Goal: Information Seeking & Learning: Check status

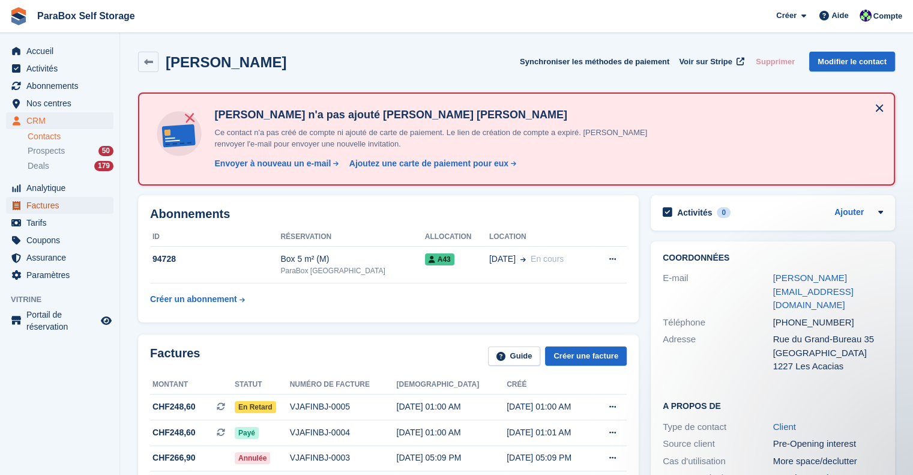
click at [50, 208] on span "Factures" at bounding box center [62, 205] width 72 height 17
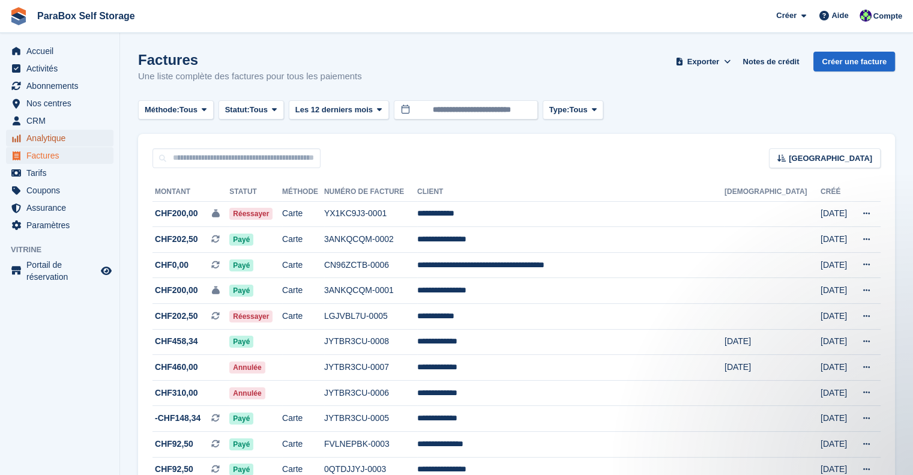
click at [65, 139] on span "Analytique" at bounding box center [62, 138] width 72 height 17
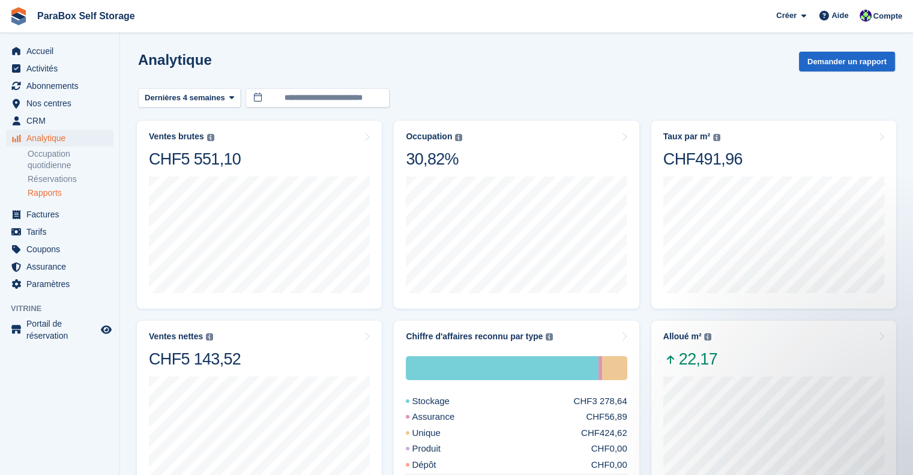
click at [60, 196] on link "Rapports" at bounding box center [71, 192] width 86 height 11
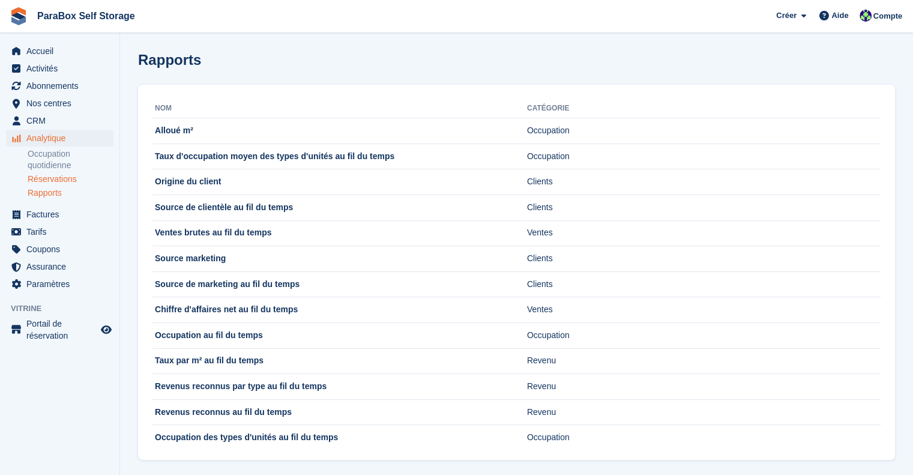
click at [67, 179] on link "Réservations" at bounding box center [71, 178] width 86 height 11
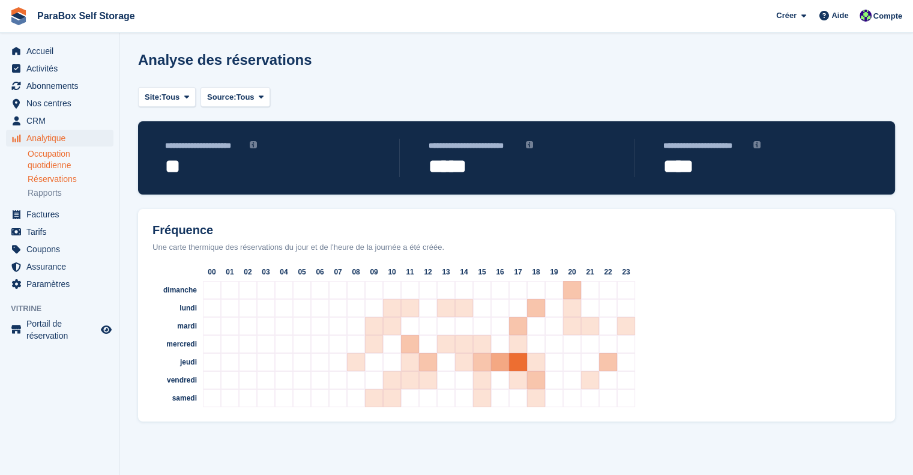
click at [47, 156] on link "Occupation quotidienne" at bounding box center [71, 159] width 86 height 23
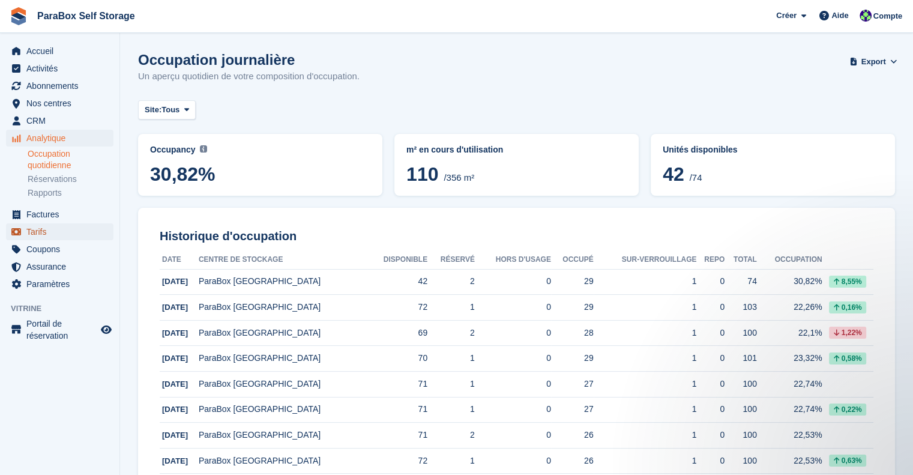
click at [41, 236] on span "Tarifs" at bounding box center [62, 231] width 72 height 17
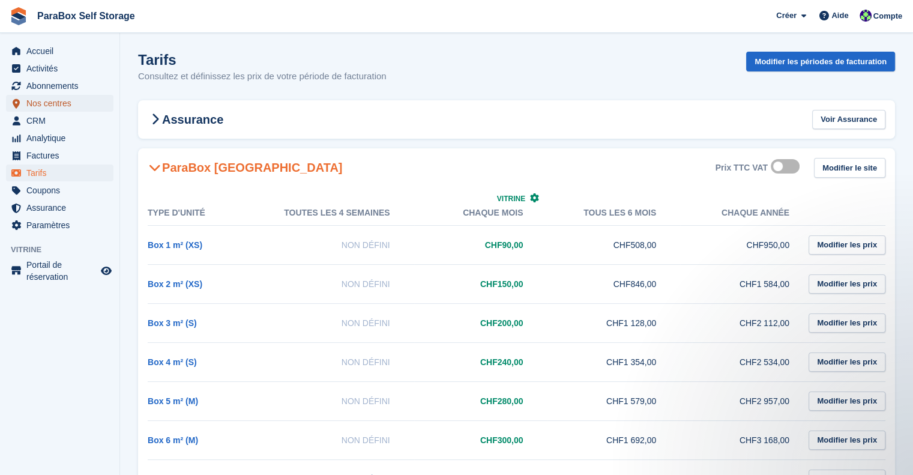
click at [53, 107] on span "Nos centres" at bounding box center [62, 103] width 72 height 17
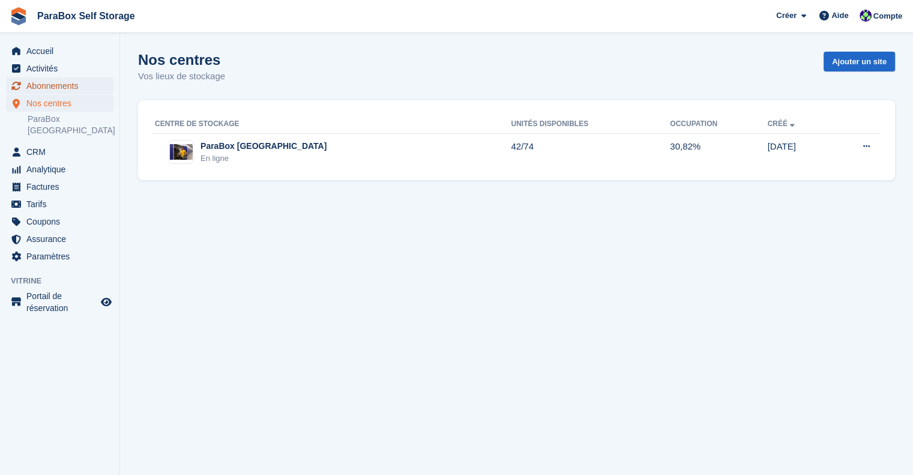
click at [55, 88] on span "Abonnements" at bounding box center [62, 85] width 72 height 17
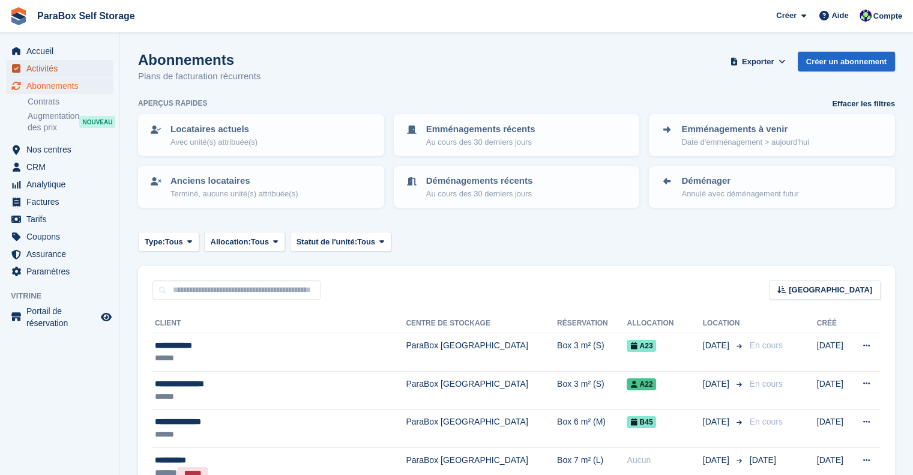
click at [58, 71] on span "Activités" at bounding box center [62, 68] width 72 height 17
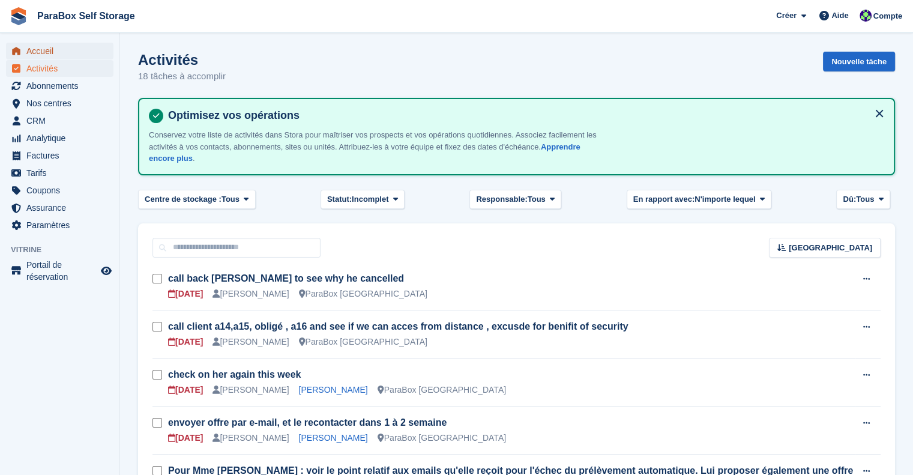
click at [61, 54] on span "Accueil" at bounding box center [62, 51] width 72 height 17
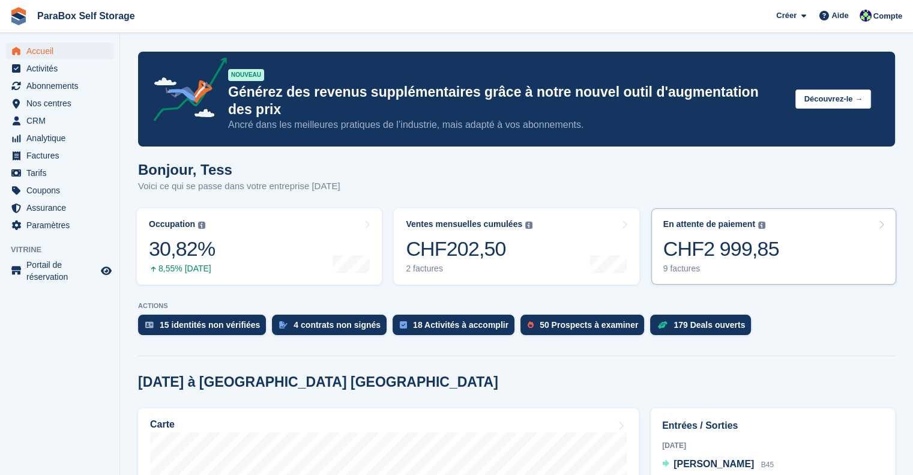
click at [714, 236] on div "CHF2 999,85" at bounding box center [721, 248] width 116 height 25
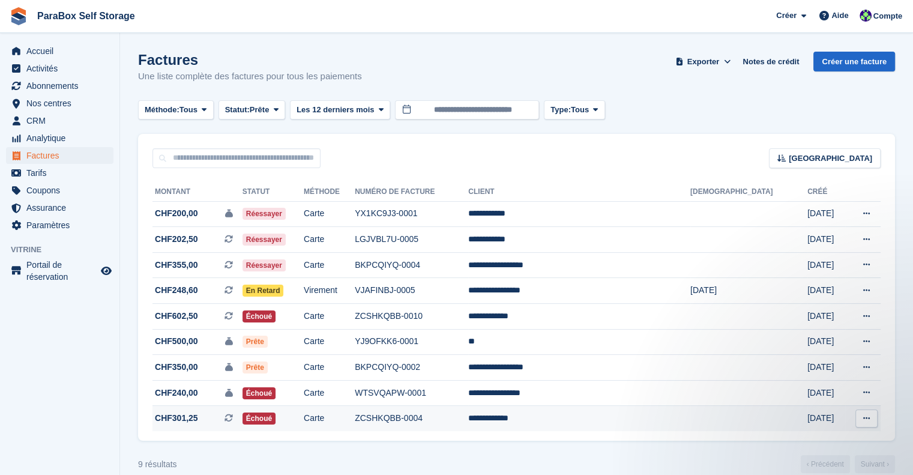
click at [355, 424] on td "Carte" at bounding box center [329, 418] width 51 height 25
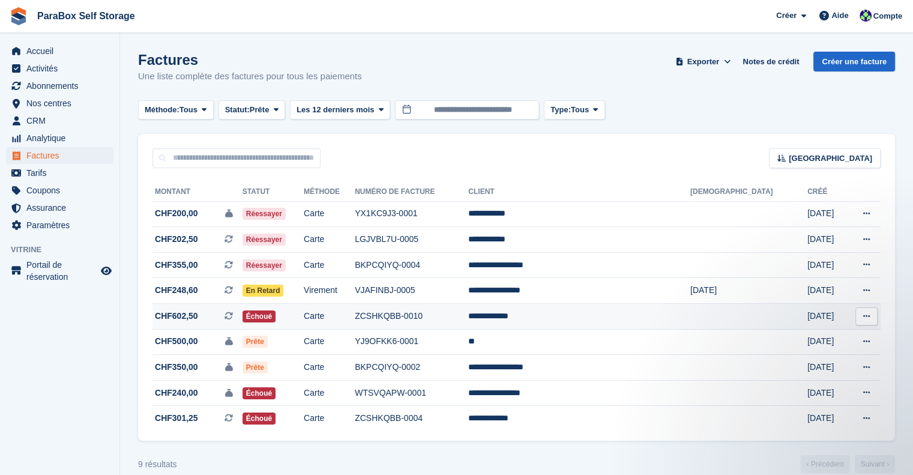
click at [452, 318] on td "ZCSHKQBB-0010" at bounding box center [411, 317] width 113 height 26
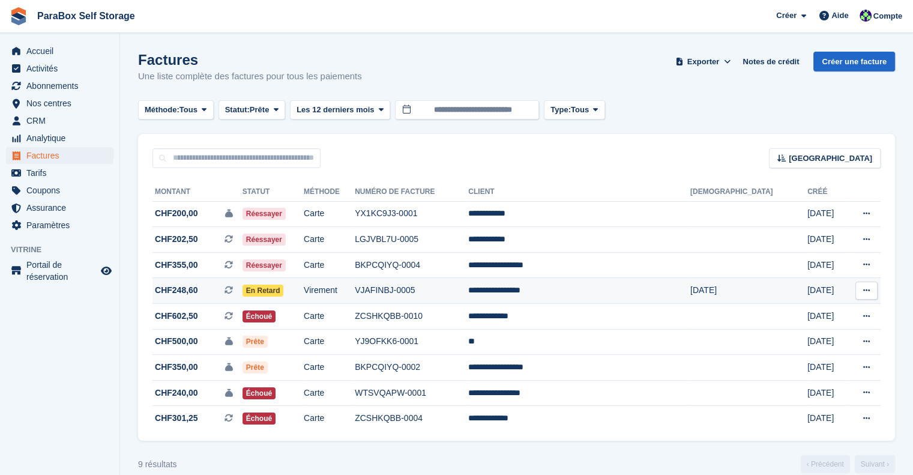
click at [449, 290] on td "VJAFINBJ-0005" at bounding box center [411, 291] width 113 height 26
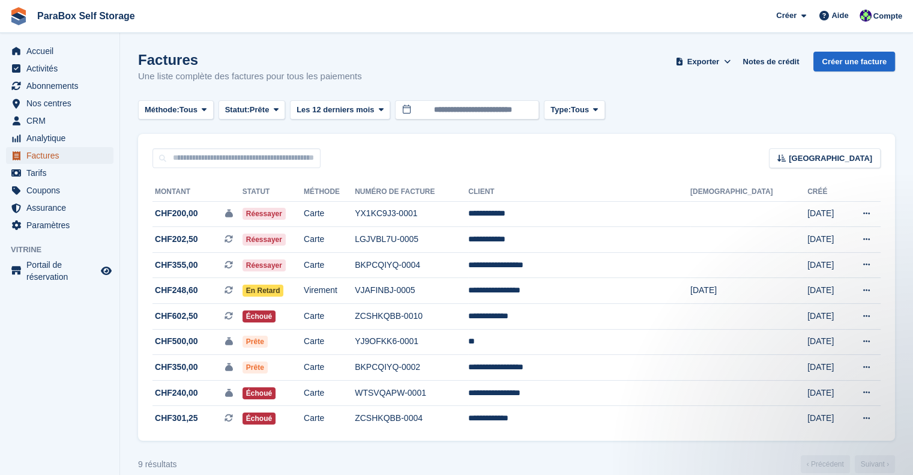
click at [31, 155] on span "Factures" at bounding box center [62, 155] width 72 height 17
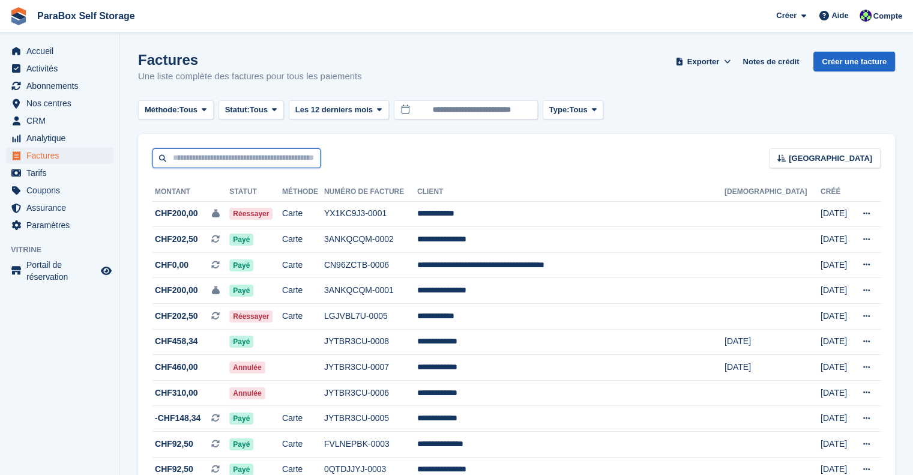
click at [271, 162] on input "text" at bounding box center [236, 158] width 168 height 20
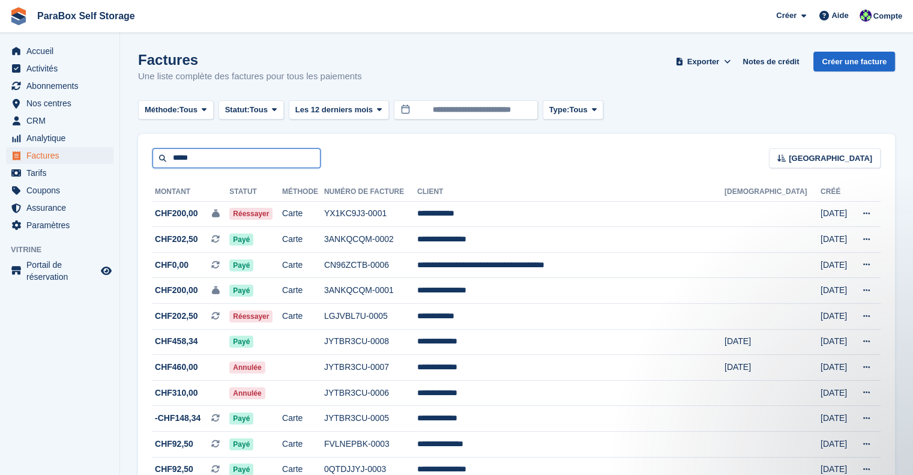
type input "*****"
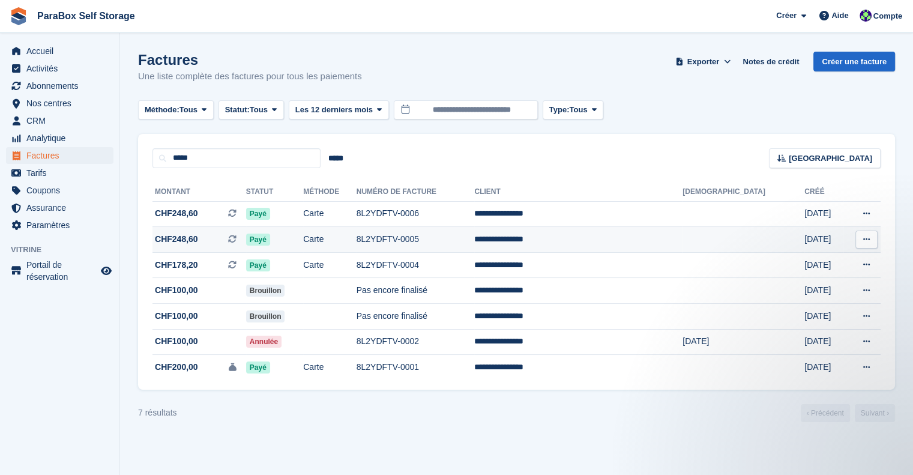
click at [475, 248] on td "8L2YDFTV-0005" at bounding box center [415, 240] width 118 height 26
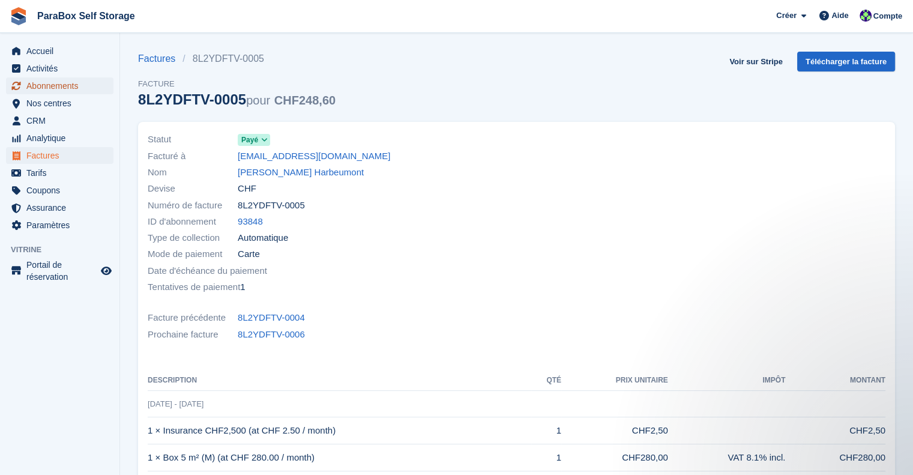
click at [73, 85] on span "Abonnements" at bounding box center [62, 85] width 72 height 17
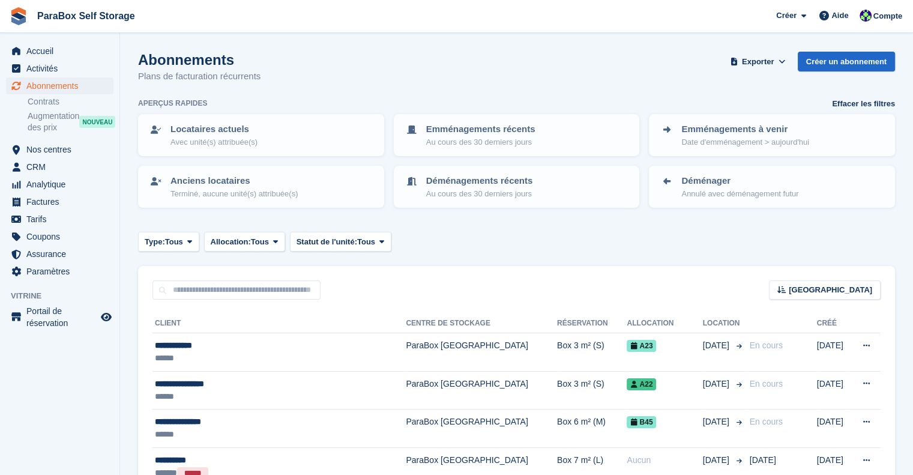
click at [250, 277] on div "Trier Sort by Nom du client Date de création Date de début Date de fin Créé (le…" at bounding box center [516, 283] width 757 height 34
click at [252, 283] on input "text" at bounding box center [236, 290] width 168 height 20
type input "********"
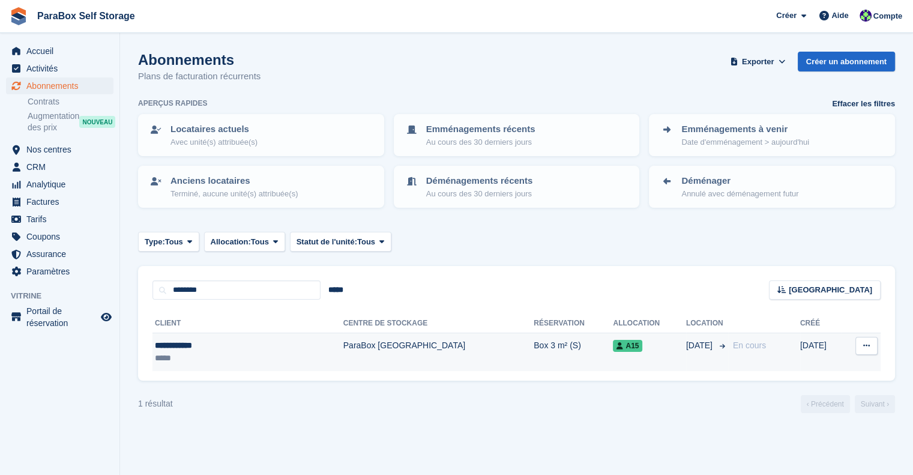
click at [343, 353] on td "ParaBox [GEOGRAPHIC_DATA]" at bounding box center [438, 352] width 190 height 38
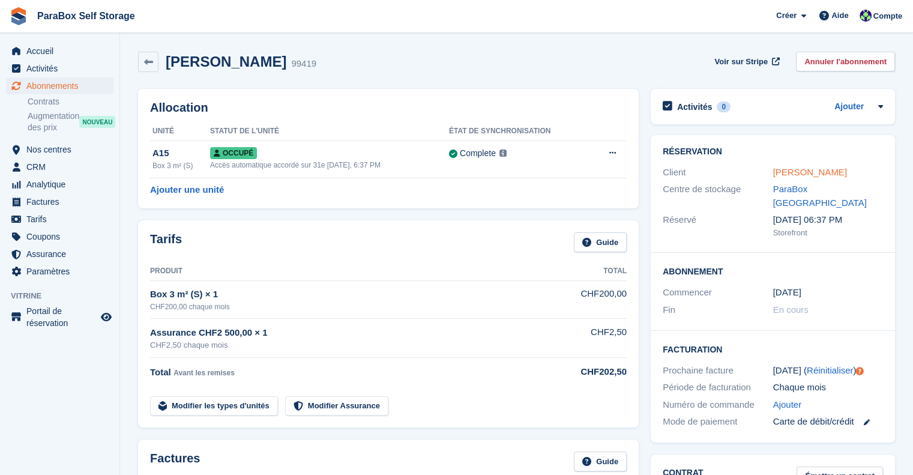
click at [806, 169] on link "Gracia Panda" at bounding box center [810, 172] width 74 height 10
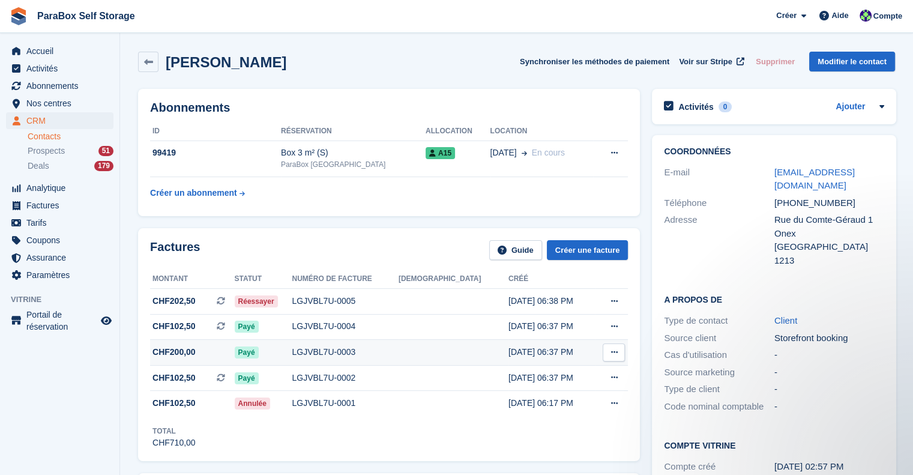
click at [389, 359] on td "LGJVBL7U-0003" at bounding box center [345, 353] width 106 height 26
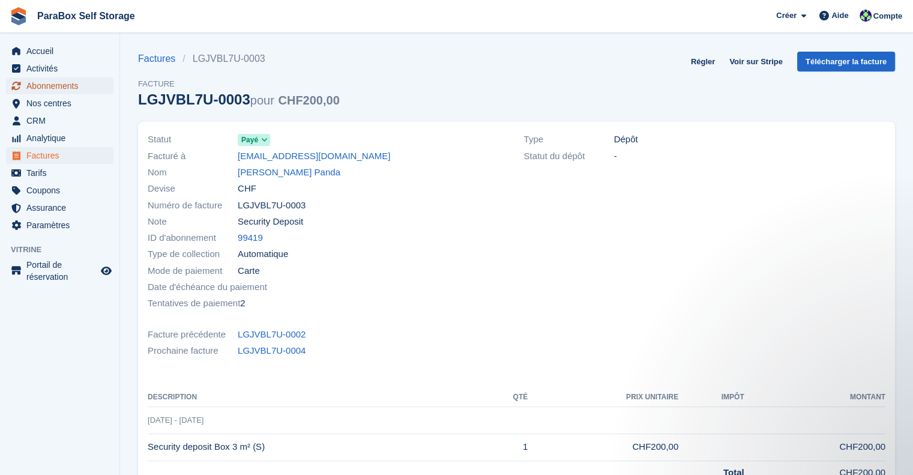
click at [70, 88] on span "Abonnements" at bounding box center [62, 85] width 72 height 17
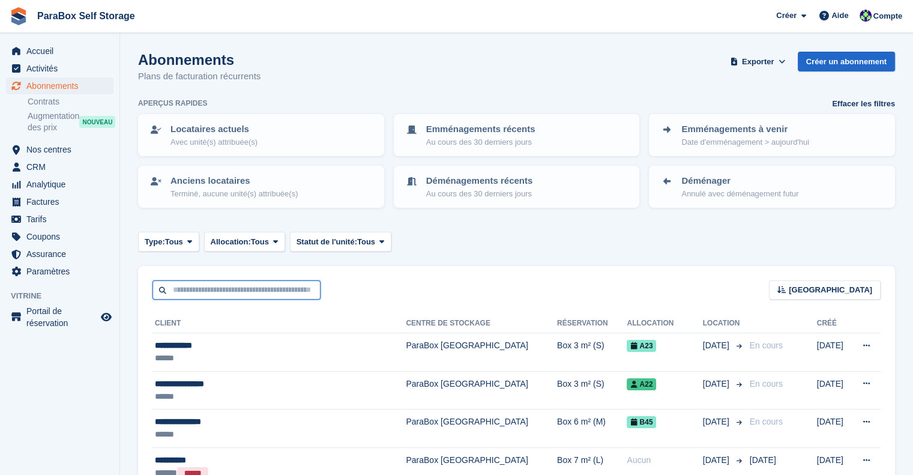
click at [245, 283] on input "text" at bounding box center [236, 290] width 168 height 20
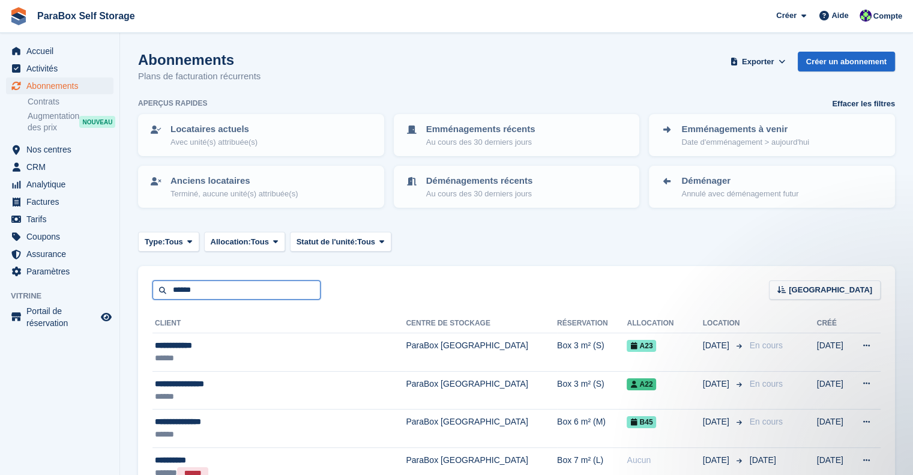
type input "******"
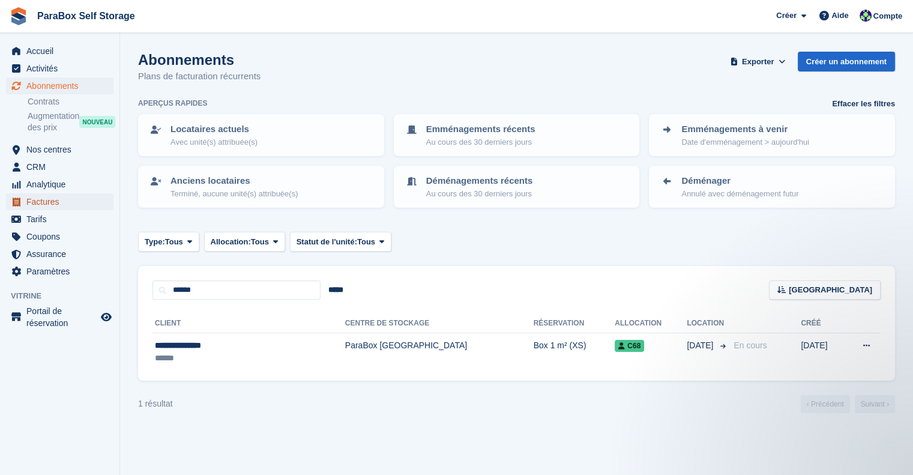
click at [53, 204] on span "Factures" at bounding box center [62, 201] width 72 height 17
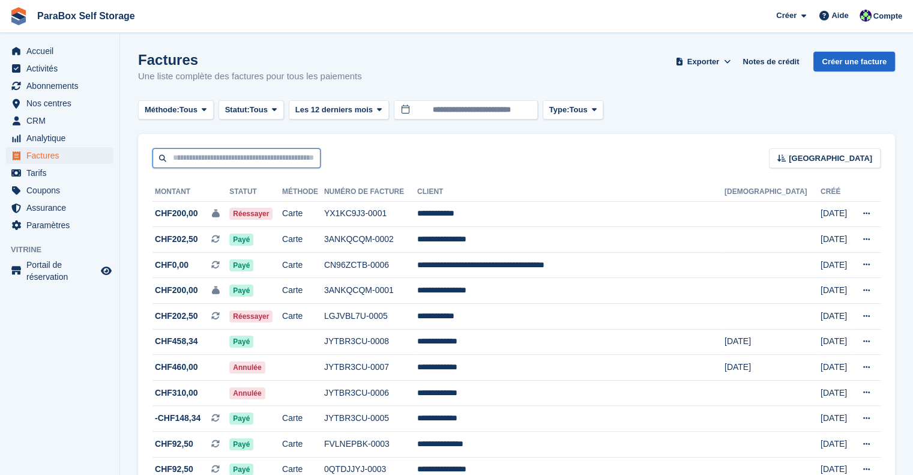
click at [254, 160] on input "text" at bounding box center [236, 158] width 168 height 20
type input "******"
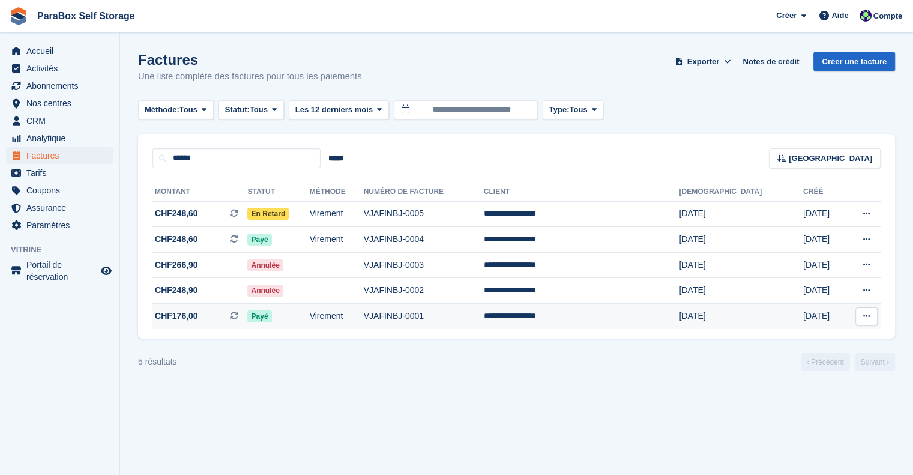
click at [462, 323] on td "VJAFINBJ-0001" at bounding box center [424, 316] width 120 height 25
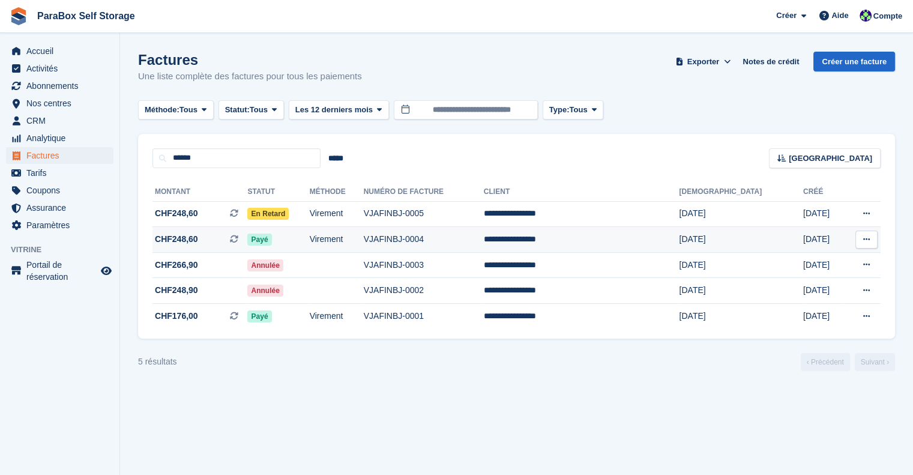
click at [364, 241] on td "Virement" at bounding box center [337, 240] width 54 height 26
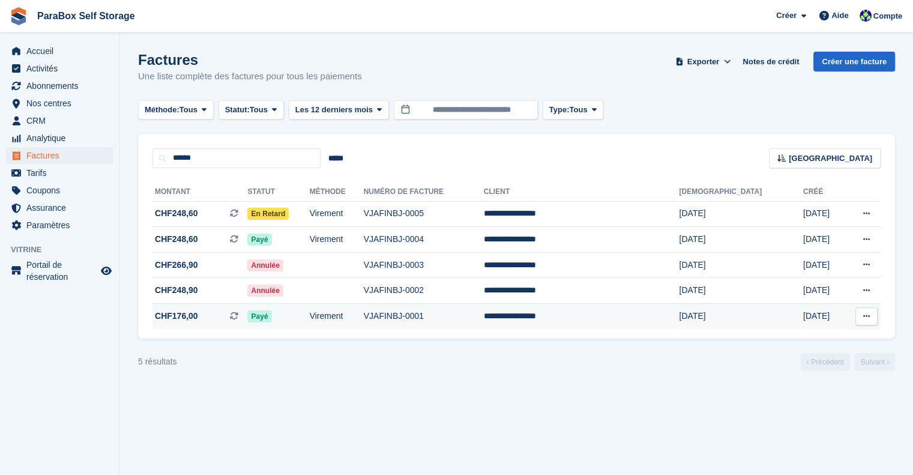
click at [364, 319] on td "Virement" at bounding box center [337, 316] width 54 height 25
click at [628, 327] on td "**********" at bounding box center [582, 316] width 196 height 25
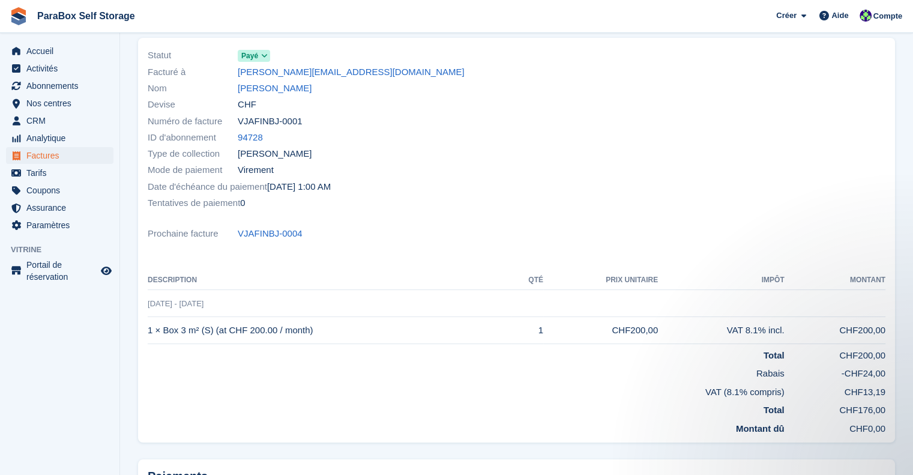
scroll to position [158, 0]
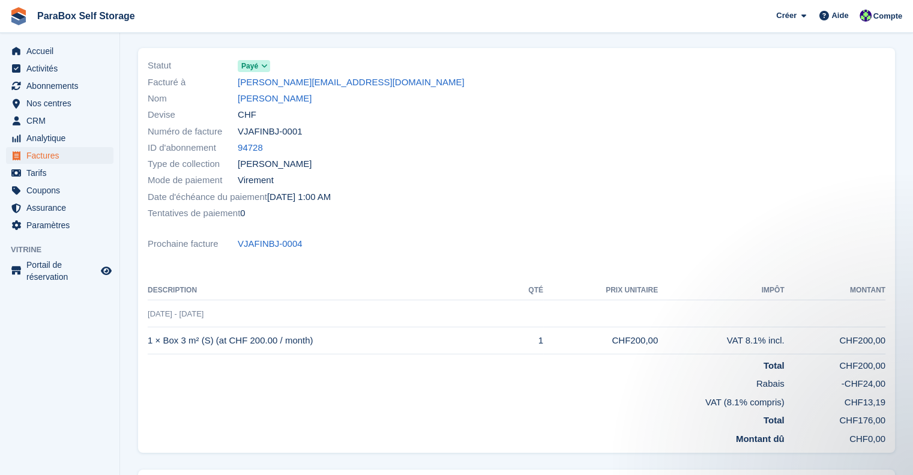
scroll to position [38, 0]
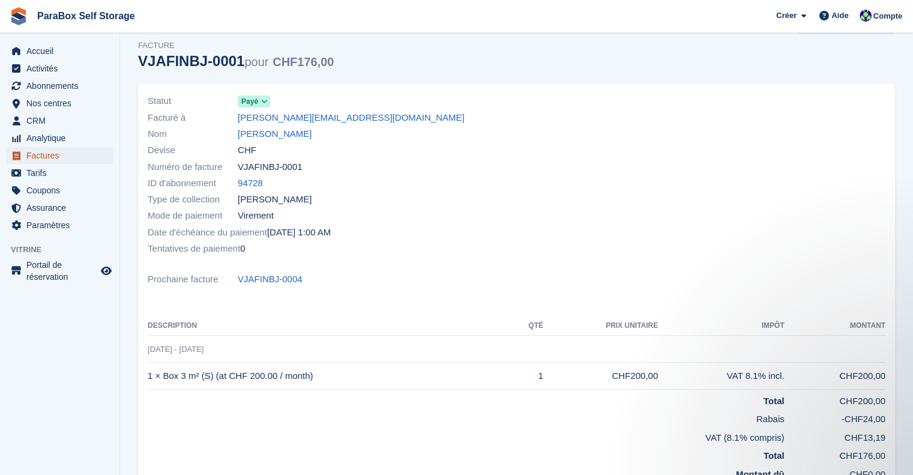
click at [41, 159] on span "Factures" at bounding box center [62, 155] width 72 height 17
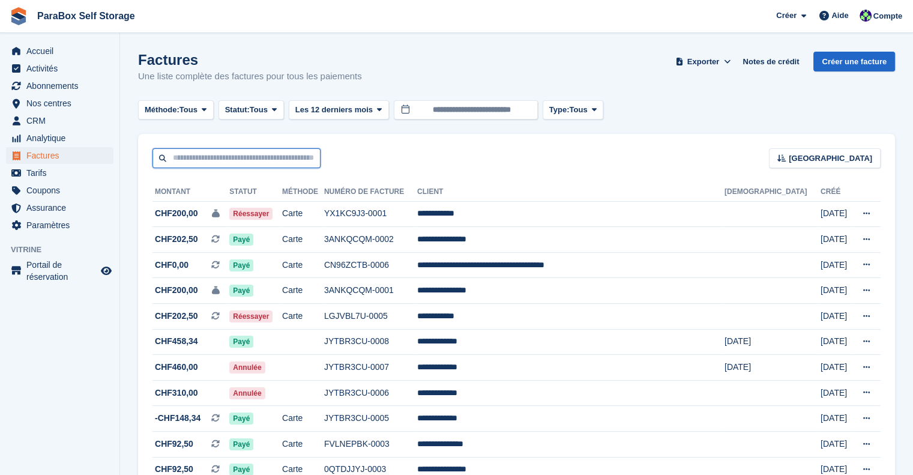
click at [254, 151] on input "text" at bounding box center [236, 158] width 168 height 20
type input "****"
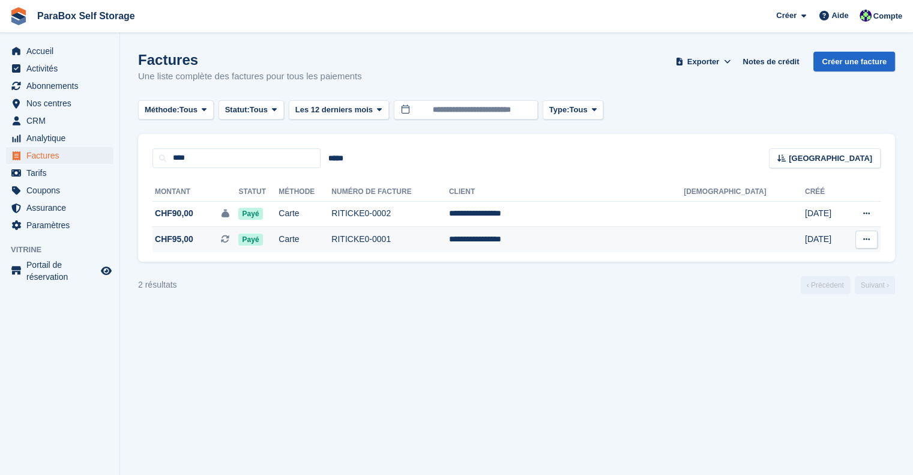
click at [449, 246] on td "RITICKE0-0001" at bounding box center [390, 239] width 118 height 25
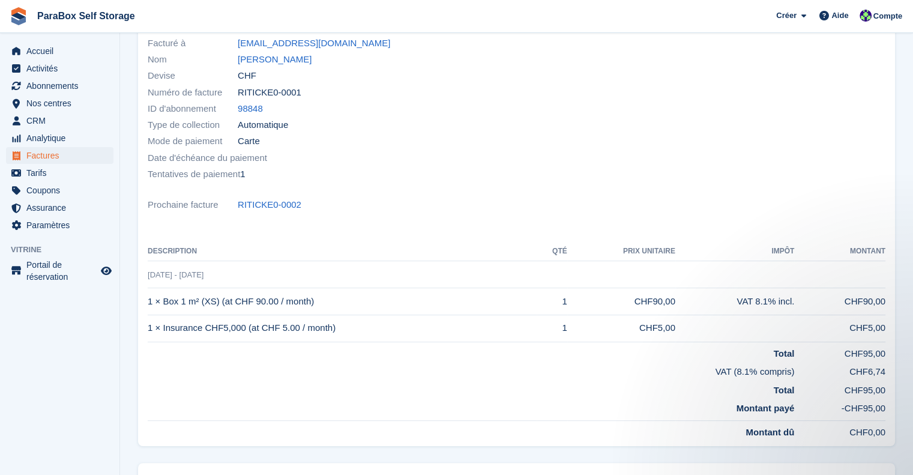
scroll to position [60, 0]
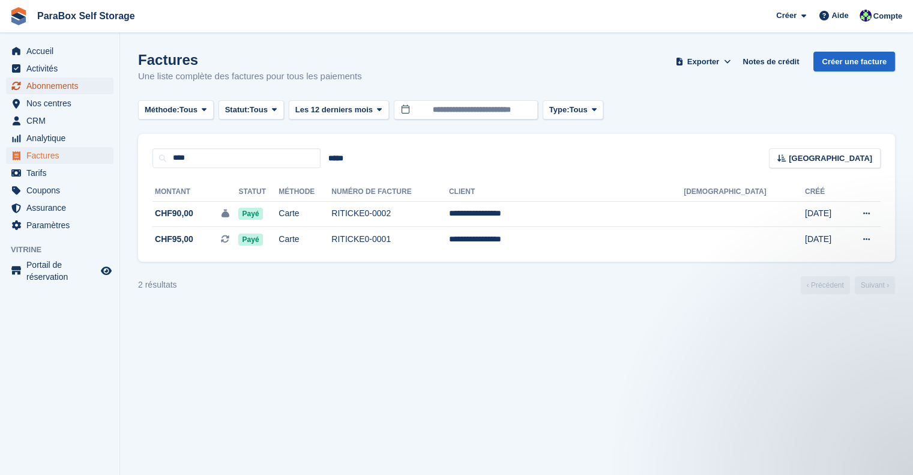
click at [62, 90] on span "Abonnements" at bounding box center [62, 85] width 72 height 17
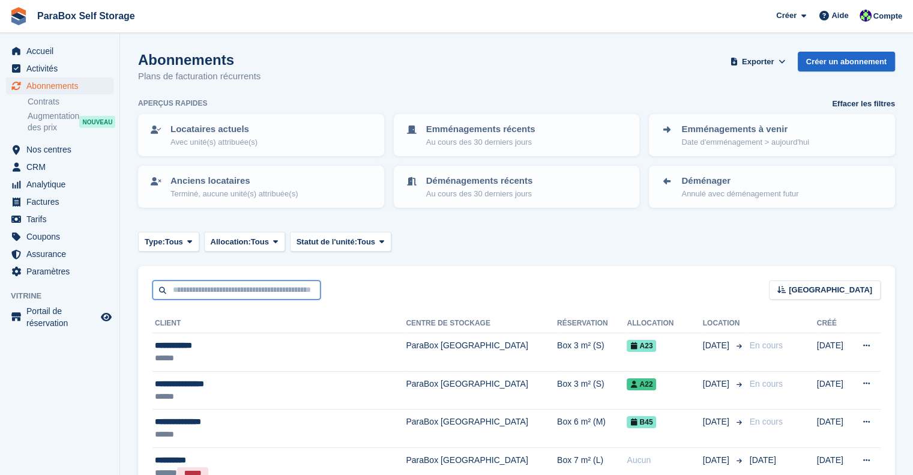
click at [244, 280] on input "text" at bounding box center [236, 290] width 168 height 20
type input "****"
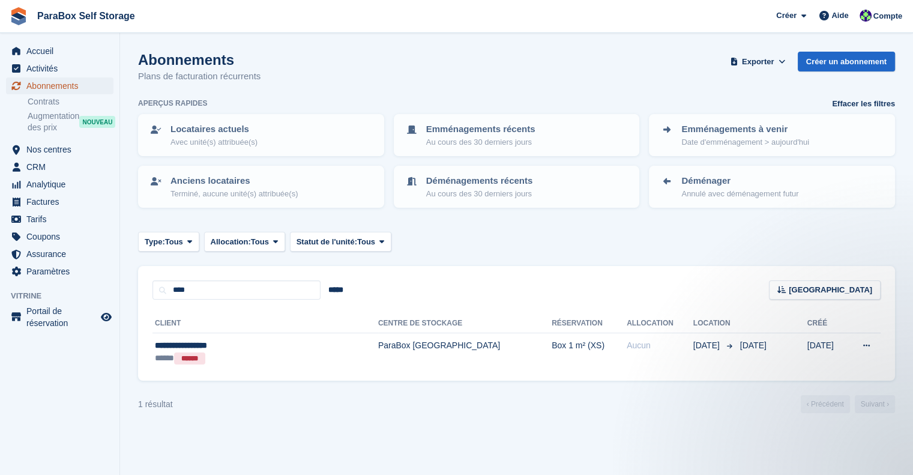
click at [37, 83] on span "Abonnements" at bounding box center [62, 85] width 72 height 17
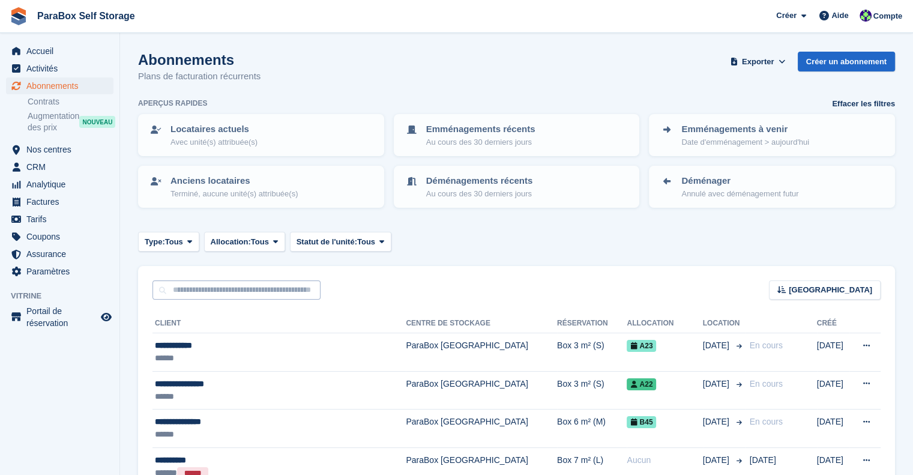
click at [263, 287] on input "text" at bounding box center [236, 290] width 168 height 20
type input "*******"
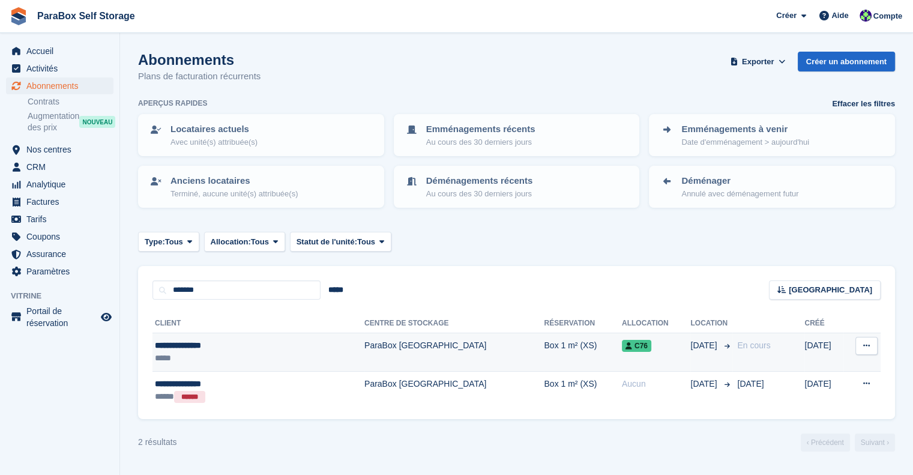
click at [413, 353] on td "ParaBox [GEOGRAPHIC_DATA]" at bounding box center [453, 352] width 179 height 38
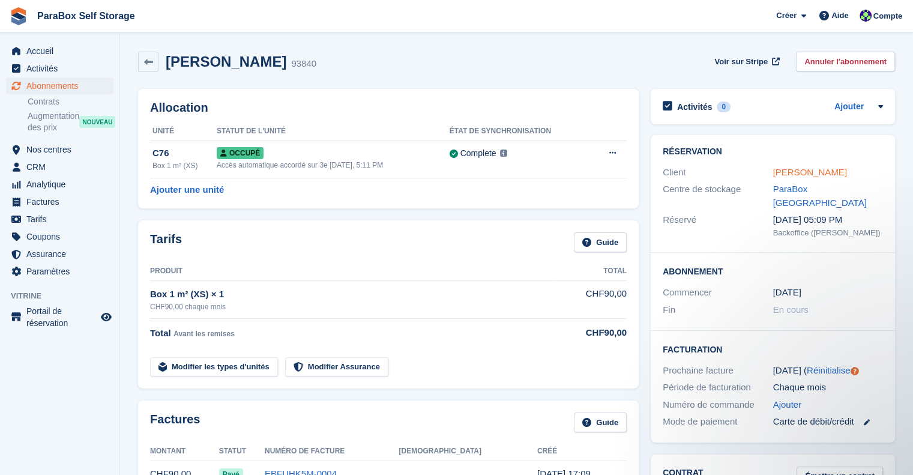
click at [805, 172] on link "Constancia Wild" at bounding box center [810, 172] width 74 height 10
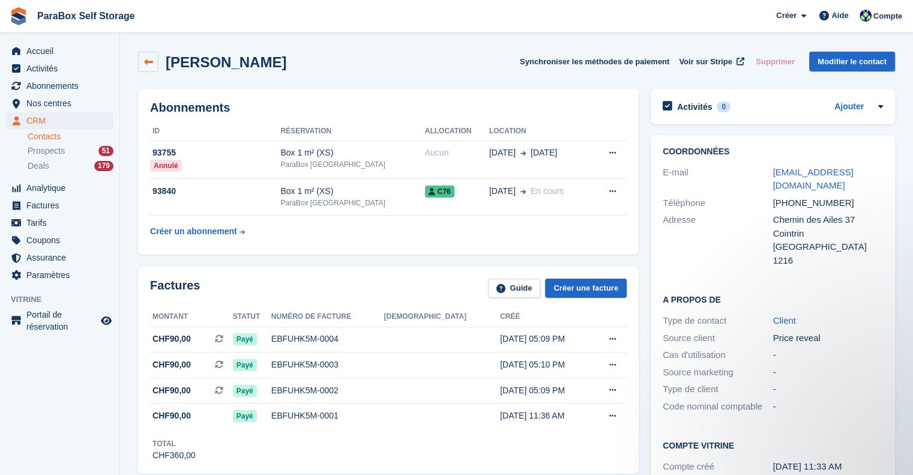
click at [152, 58] on icon at bounding box center [148, 62] width 9 height 9
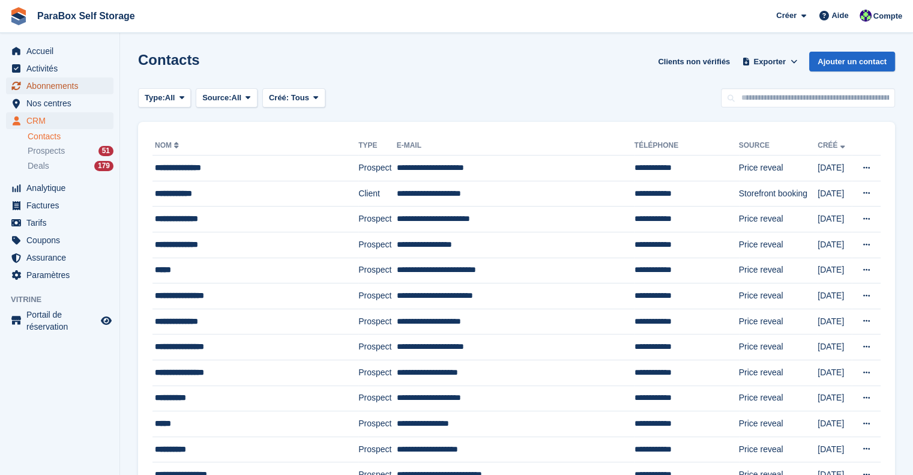
click at [61, 91] on span "Abonnements" at bounding box center [62, 85] width 72 height 17
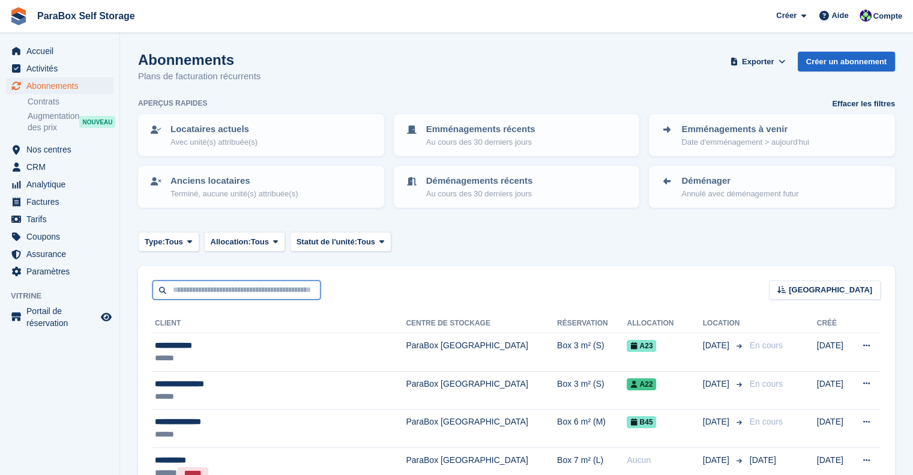
click at [223, 283] on input "text" at bounding box center [236, 290] width 168 height 20
type input "******"
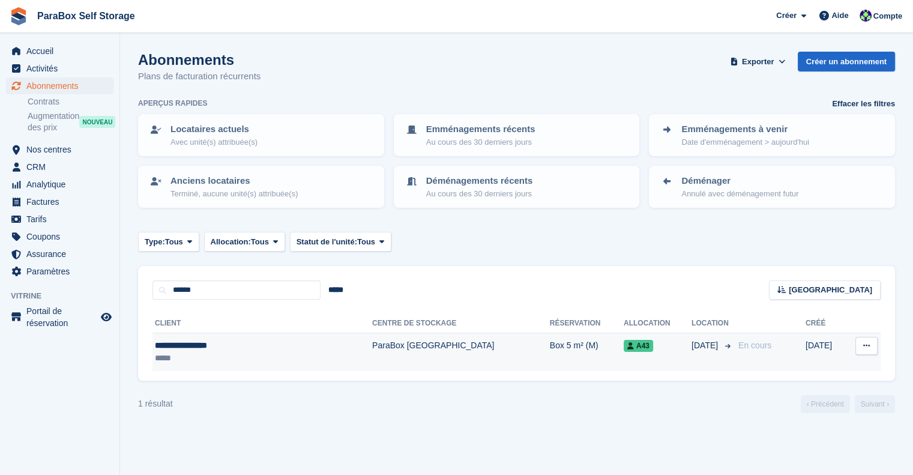
click at [375, 368] on td "ParaBox [GEOGRAPHIC_DATA]" at bounding box center [461, 352] width 178 height 38
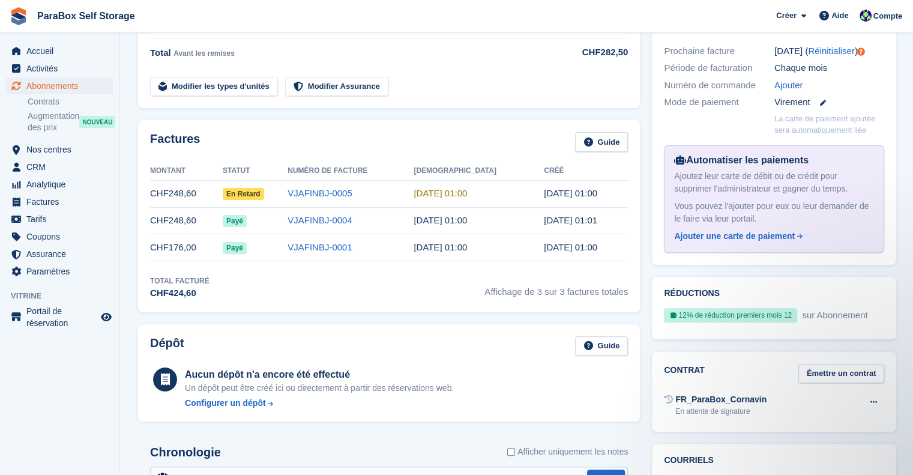
scroll to position [360, 0]
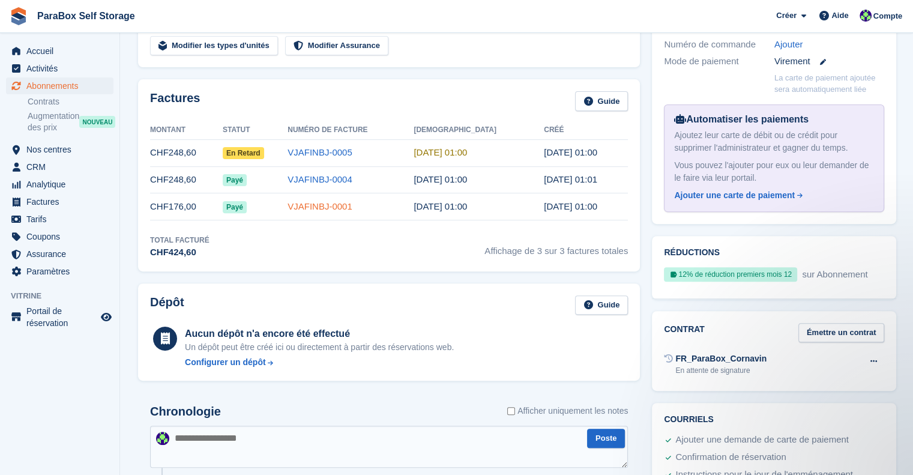
click at [324, 211] on link "VJAFINBJ-0001" at bounding box center [319, 206] width 65 height 10
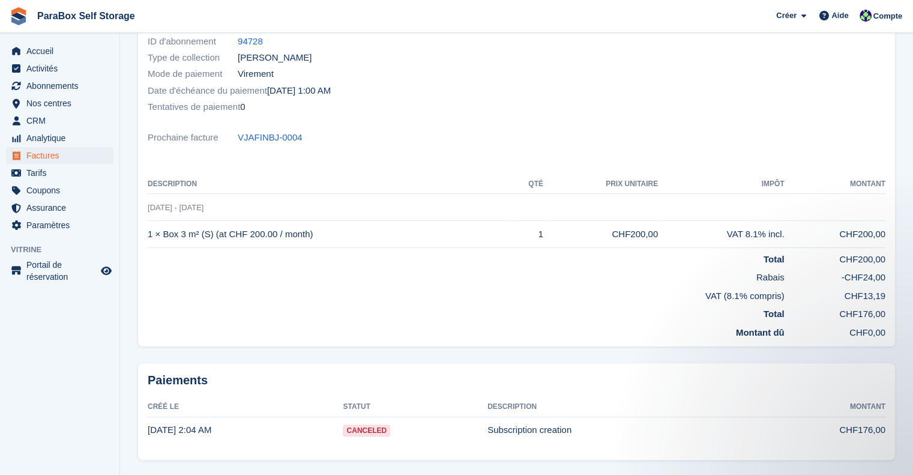
scroll to position [120, 0]
